Goal: Find specific page/section: Find specific page/section

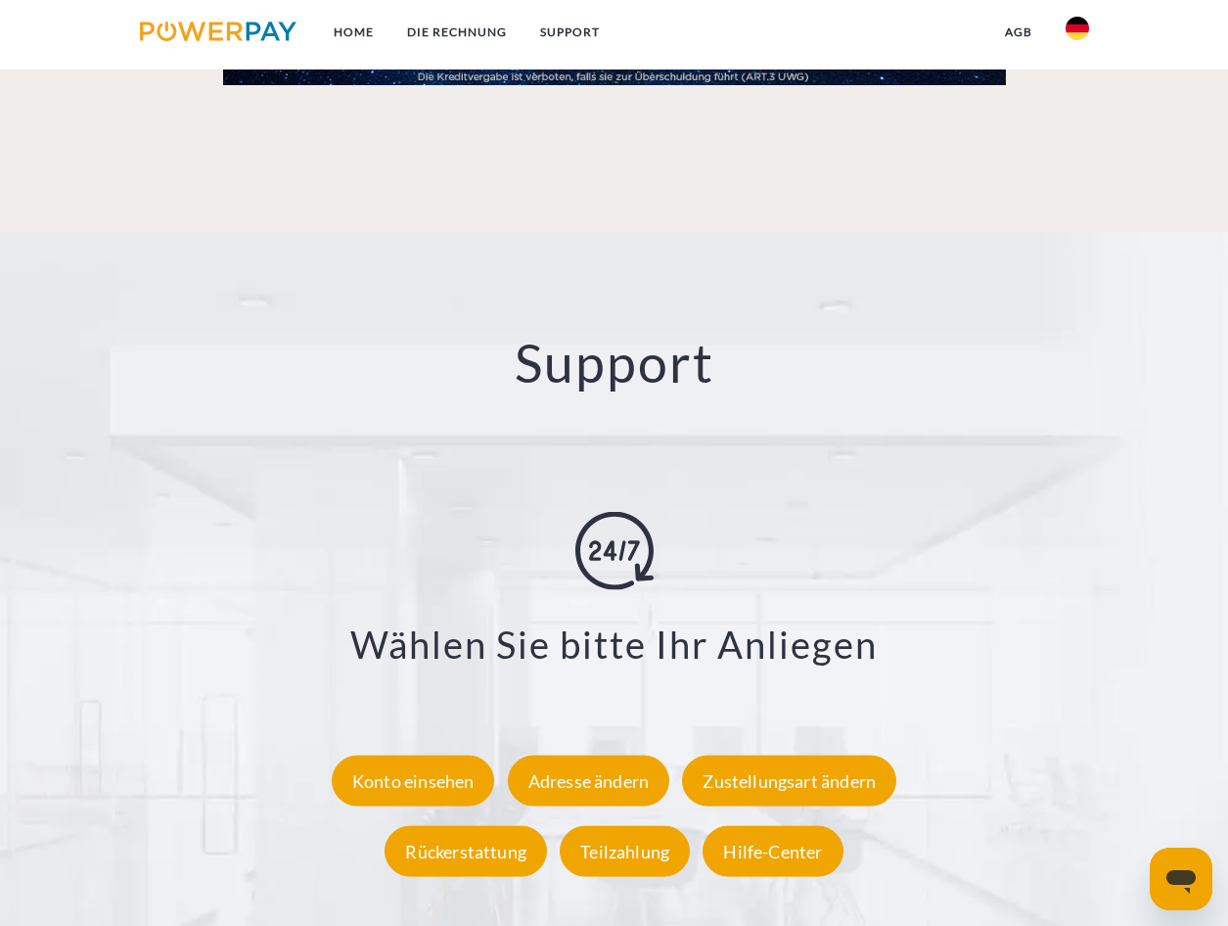
scroll to position [3343, 0]
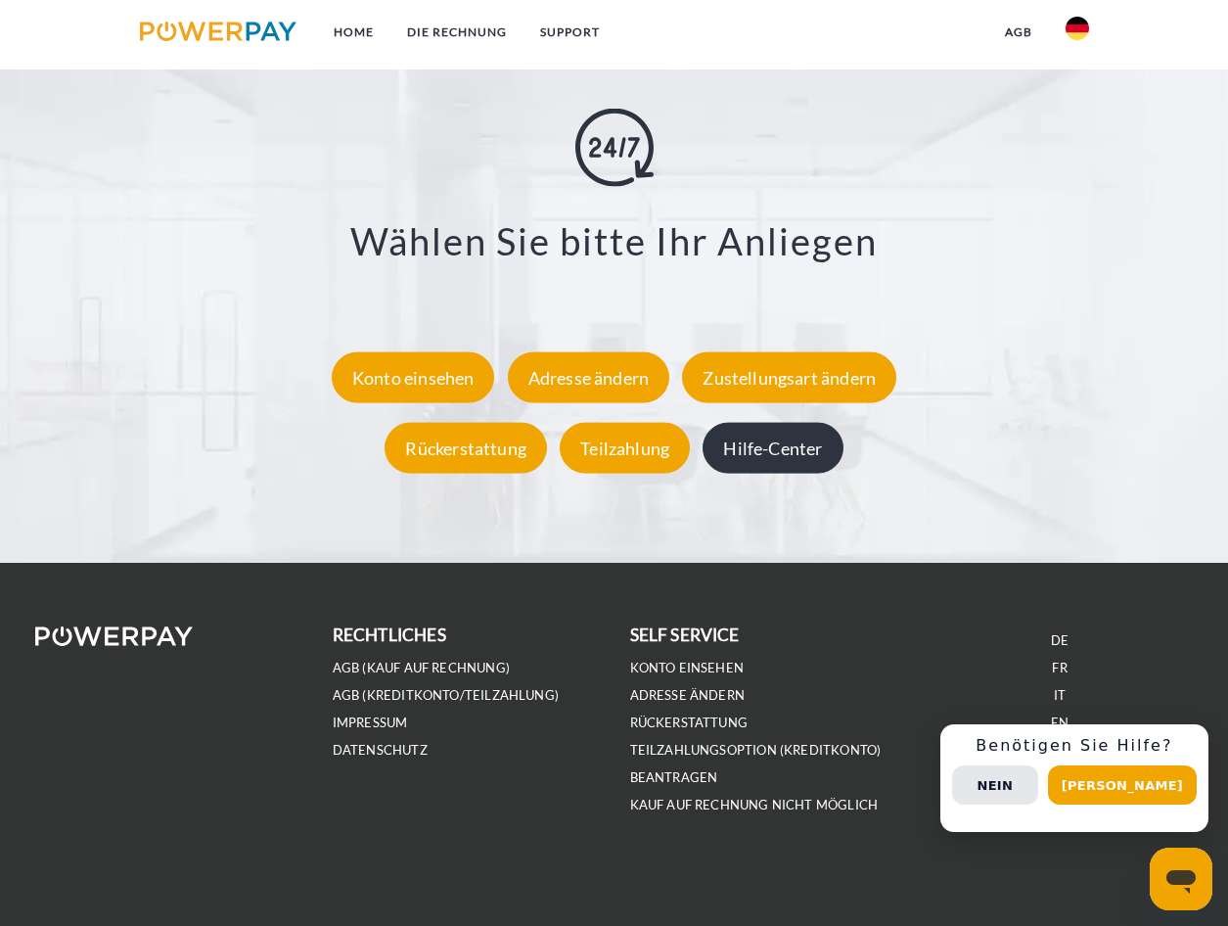
click at [789, 452] on div "Hilfe-Center" at bounding box center [773, 448] width 140 height 51
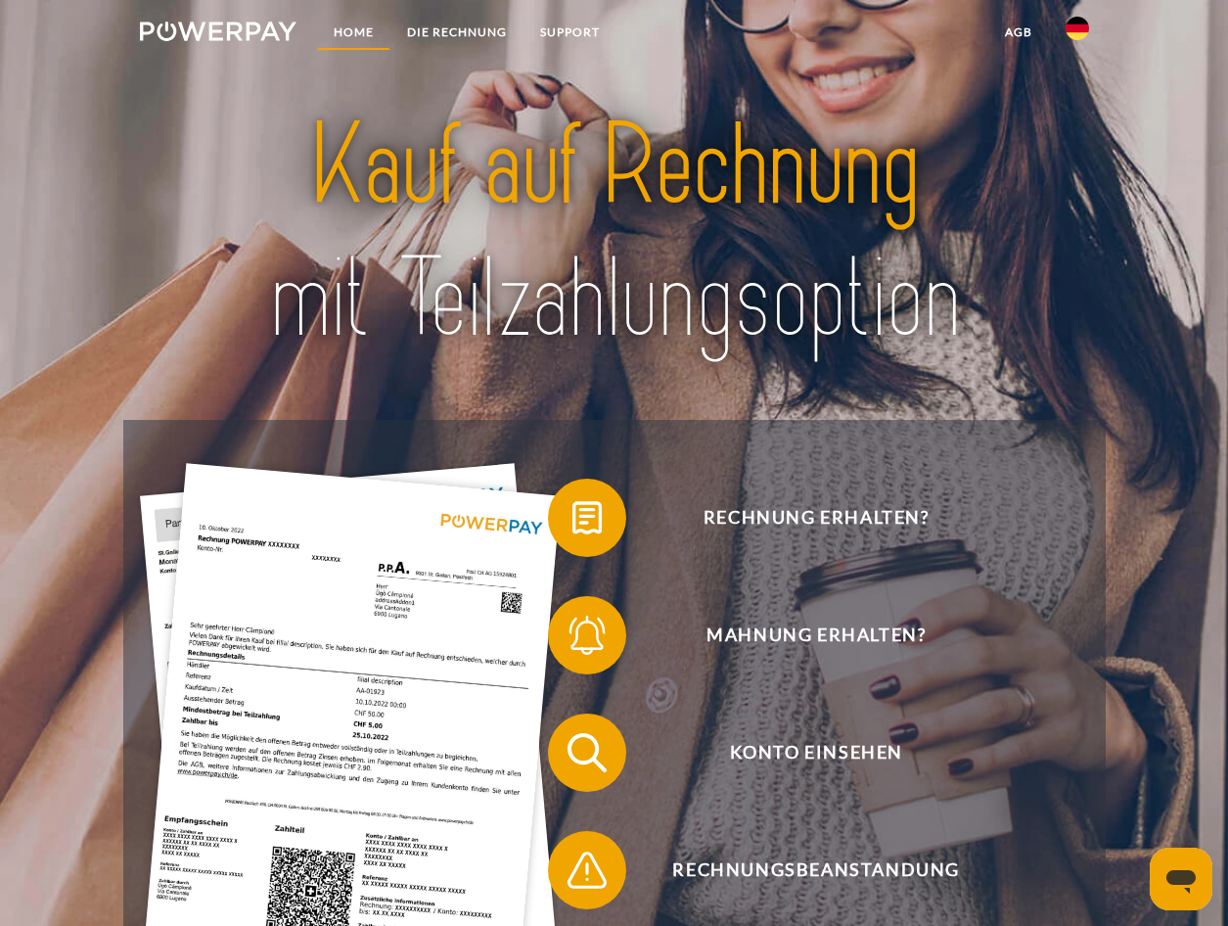
click at [341, 25] on link "Home" at bounding box center [353, 32] width 73 height 35
click at [232, 25] on img at bounding box center [219, 32] width 158 height 20
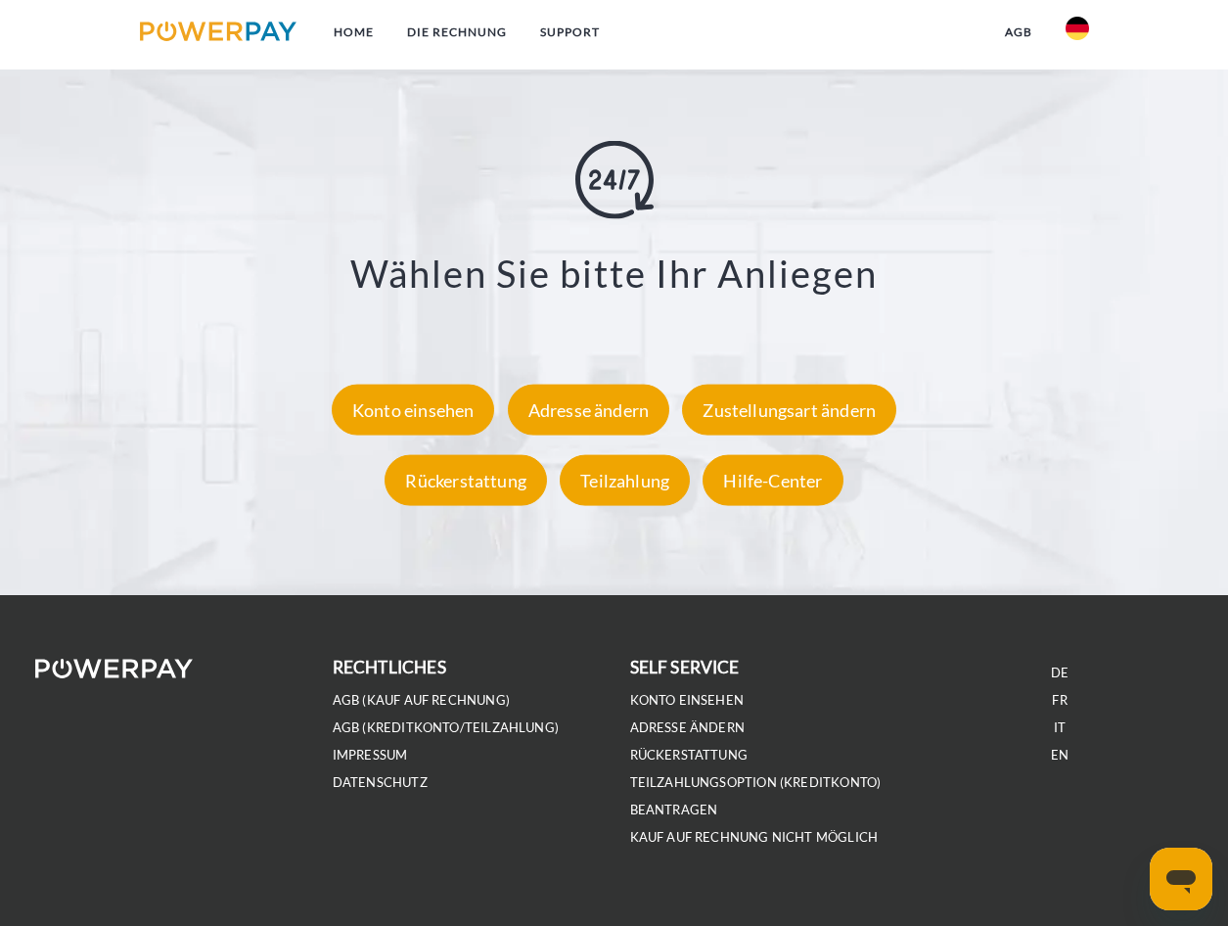
scroll to position [3328, 0]
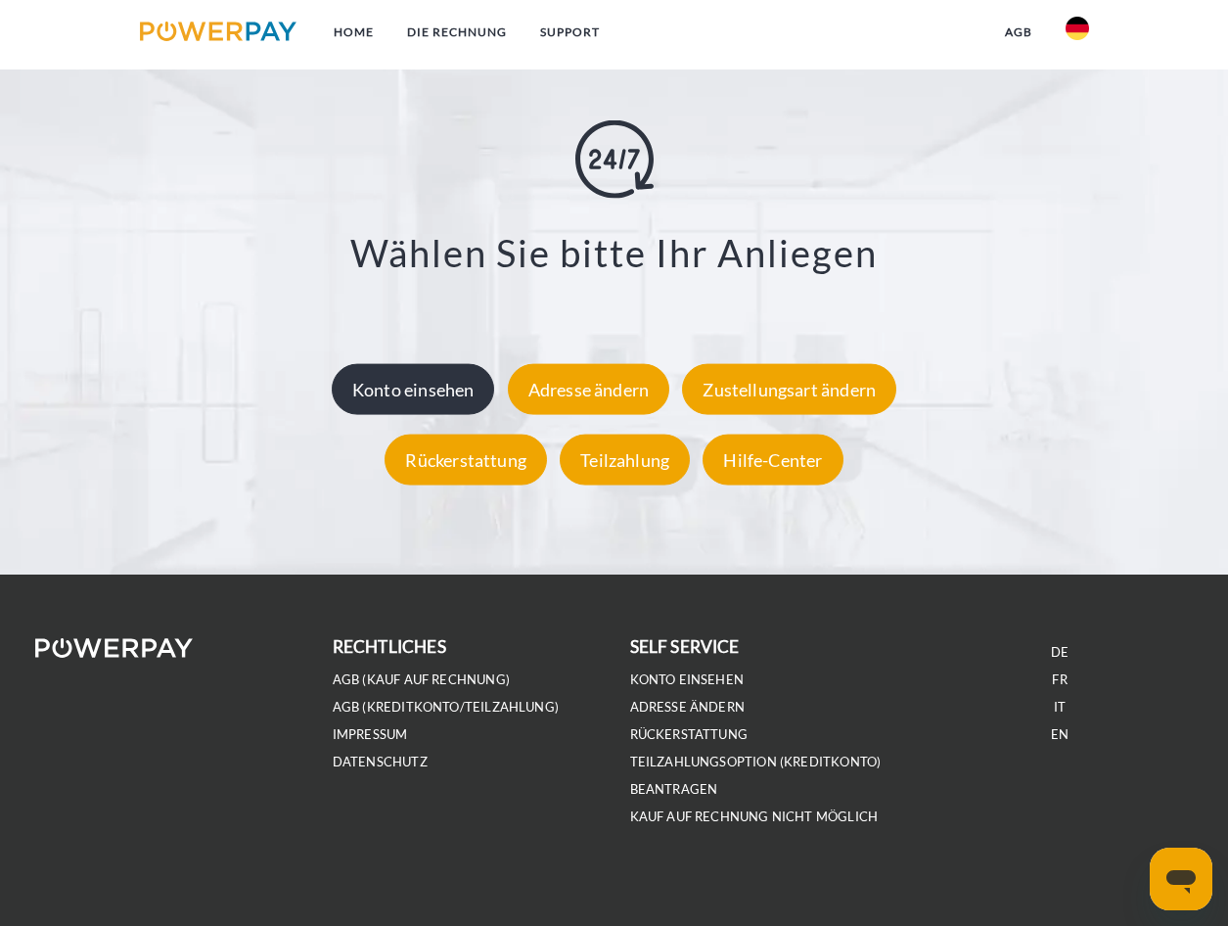
click at [452, 405] on div "Konto einsehen" at bounding box center [413, 389] width 163 height 51
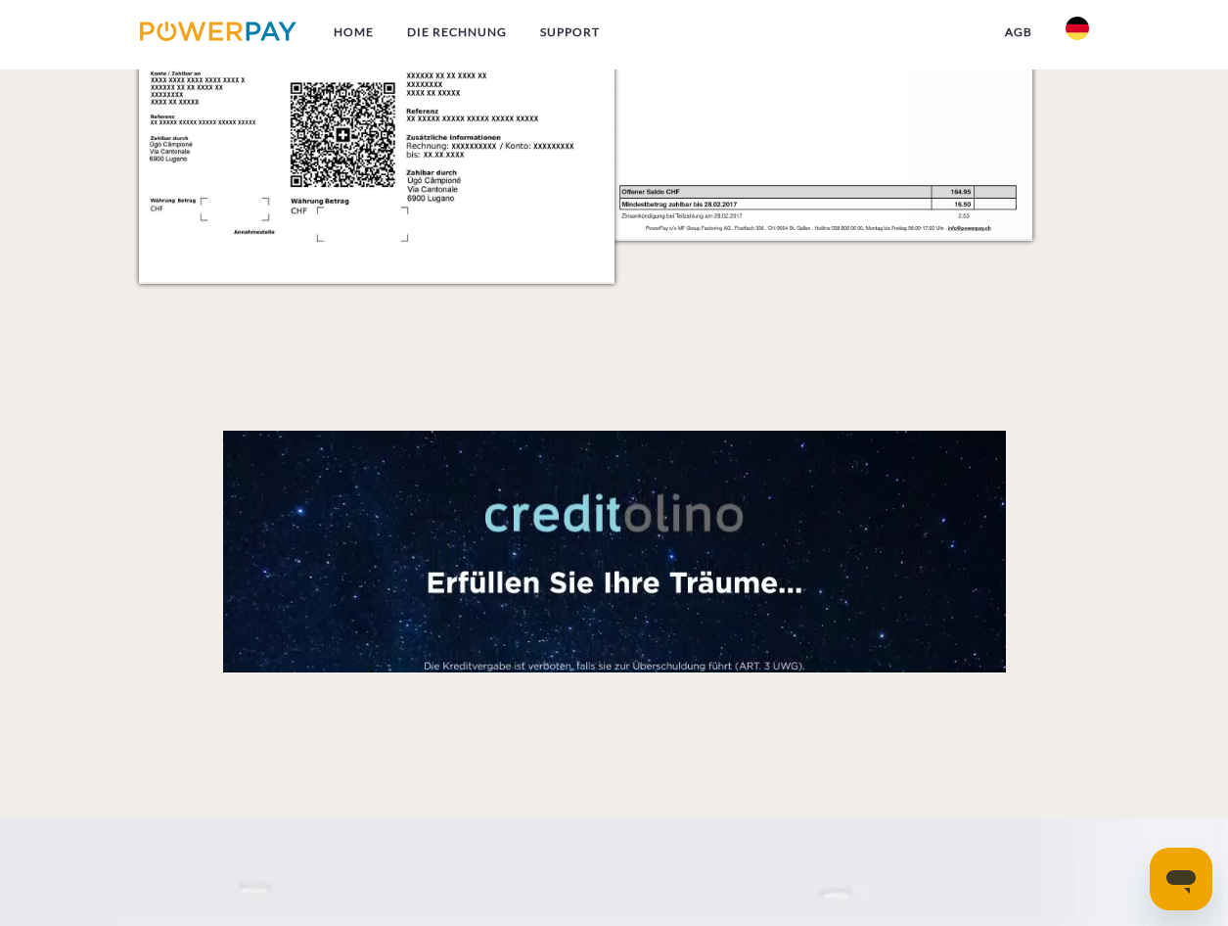
scroll to position [3328, 0]
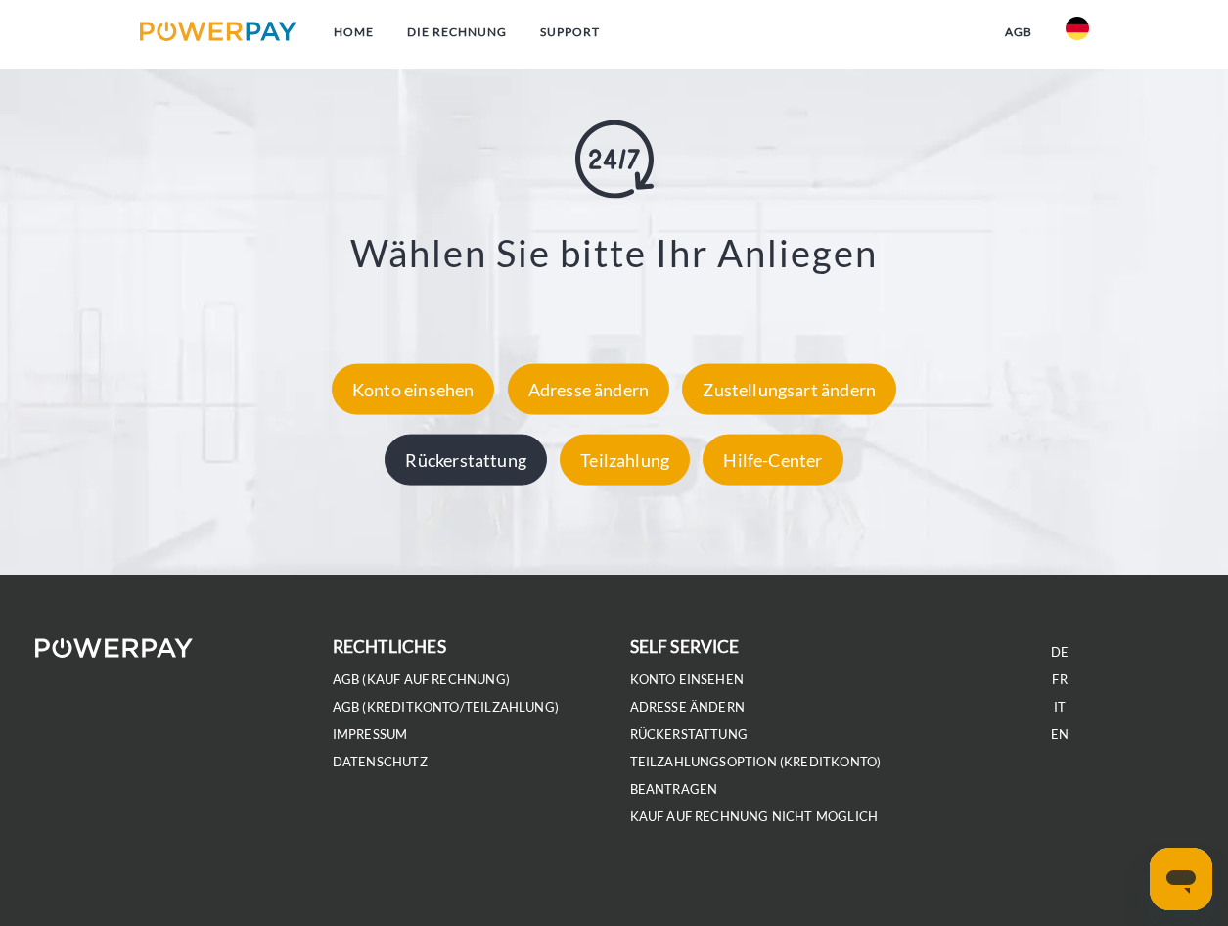
click at [452, 461] on div "Rückerstattung" at bounding box center [466, 460] width 162 height 51
